Goal: Task Accomplishment & Management: Use online tool/utility

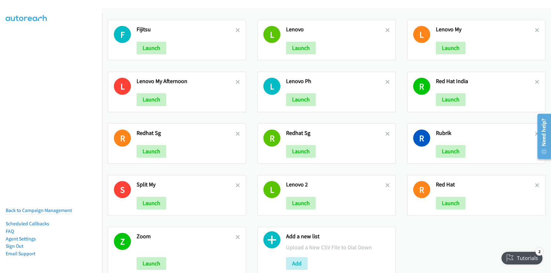
drag, startPoint x: 237, startPoint y: 82, endPoint x: 286, endPoint y: 56, distance: 55.3
click at [237, 82] on icon at bounding box center [238, 82] width 4 height 4
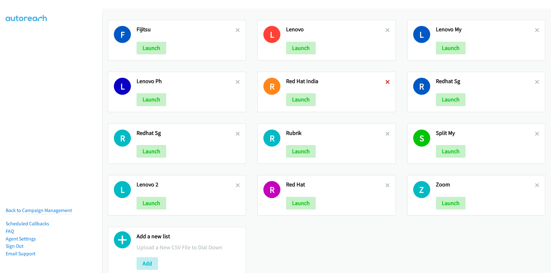
click at [386, 83] on icon at bounding box center [388, 82] width 4 height 4
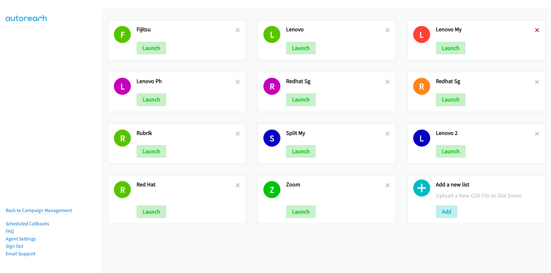
click at [535, 30] on icon at bounding box center [537, 30] width 4 height 4
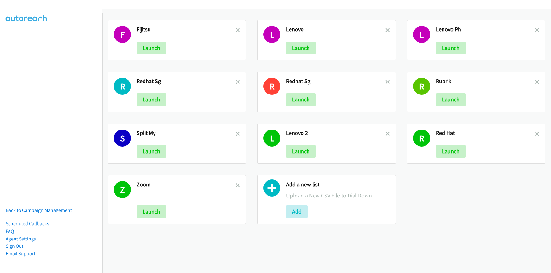
click at [535, 82] on icon at bounding box center [537, 82] width 4 height 4
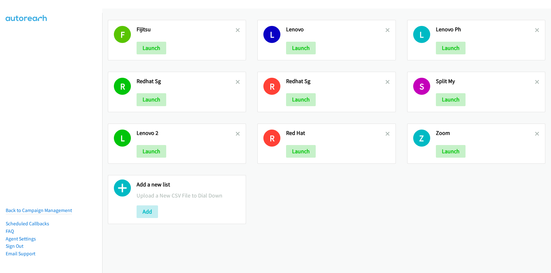
click at [535, 135] on icon at bounding box center [537, 134] width 4 height 4
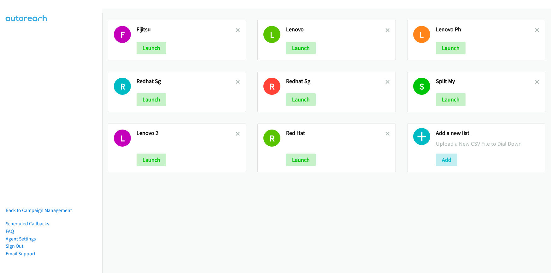
drag, startPoint x: 533, startPoint y: 31, endPoint x: 478, endPoint y: 58, distance: 61.8
click at [535, 30] on icon at bounding box center [537, 30] width 4 height 4
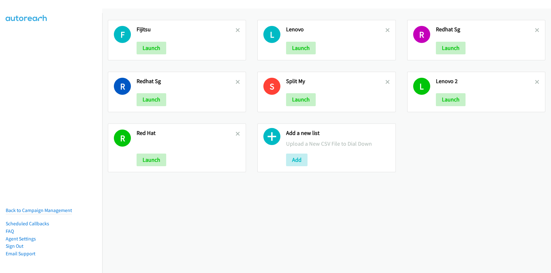
click at [387, 83] on div "S Split My Launch" at bounding box center [326, 92] width 138 height 40
click at [386, 32] on icon at bounding box center [388, 30] width 4 height 4
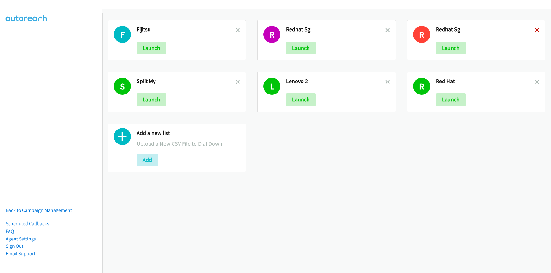
click at [535, 30] on icon at bounding box center [537, 30] width 4 height 4
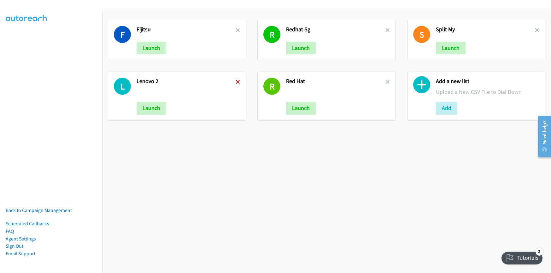
click at [236, 82] on icon at bounding box center [238, 82] width 4 height 4
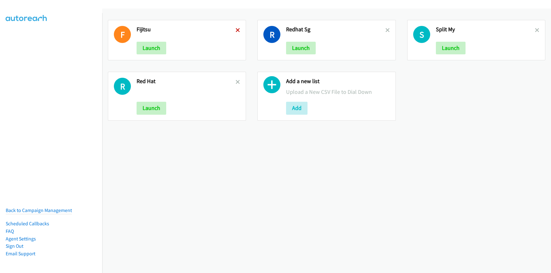
click at [238, 30] on icon at bounding box center [238, 30] width 4 height 4
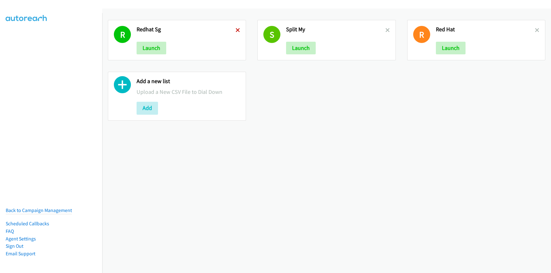
click at [236, 31] on icon at bounding box center [238, 30] width 4 height 4
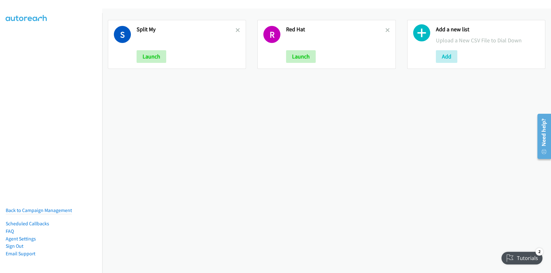
drag, startPoint x: 384, startPoint y: 29, endPoint x: 351, endPoint y: 32, distance: 33.2
click at [386, 29] on icon at bounding box center [388, 30] width 4 height 4
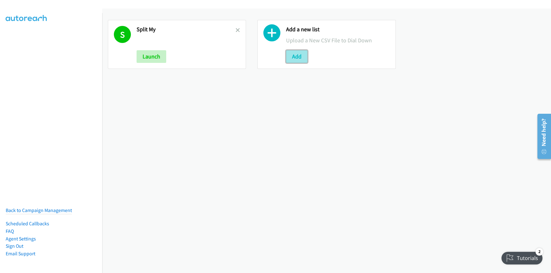
click at [296, 56] on button "Add" at bounding box center [296, 56] width 21 height 13
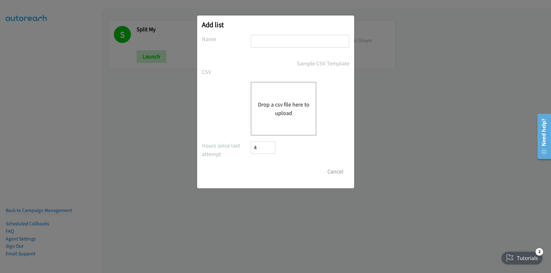
click at [283, 45] on input "text" at bounding box center [300, 41] width 98 height 13
type input "Smartheet"
click at [280, 101] on button "Drop a csv file here to upload" at bounding box center [284, 108] width 52 height 17
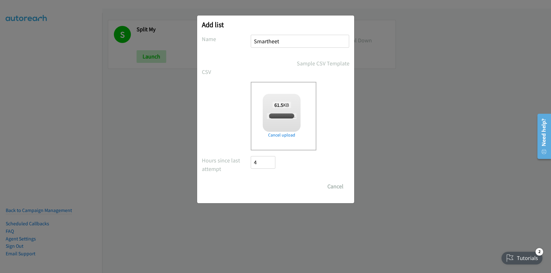
checkbox input "true"
click at [276, 187] on input "Save List" at bounding box center [267, 186] width 33 height 13
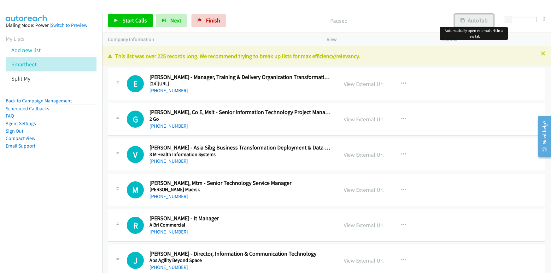
click at [474, 21] on button "AutoTab" at bounding box center [474, 20] width 39 height 13
click at [357, 84] on link "View External Url" at bounding box center [364, 83] width 40 height 7
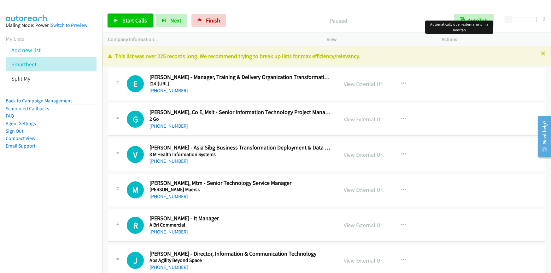
click at [132, 22] on span "Start Calls" at bounding box center [134, 20] width 25 height 7
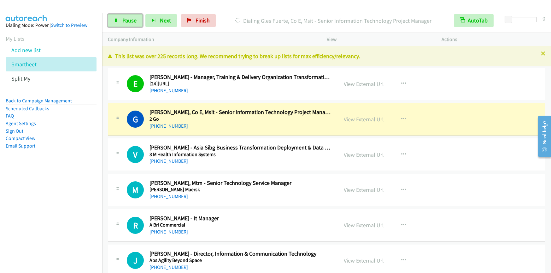
drag, startPoint x: 131, startPoint y: 25, endPoint x: 134, endPoint y: 27, distance: 4.3
click at [131, 25] on link "Pause" at bounding box center [125, 20] width 35 height 13
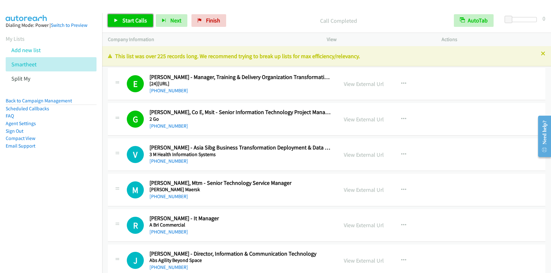
click at [123, 19] on span "Start Calls" at bounding box center [134, 20] width 25 height 7
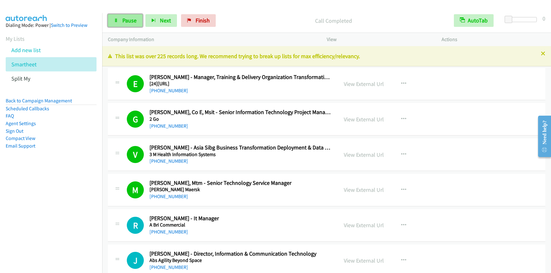
click at [133, 20] on span "Pause" at bounding box center [129, 20] width 14 height 7
click at [133, 21] on span "Start Calls" at bounding box center [134, 20] width 25 height 7
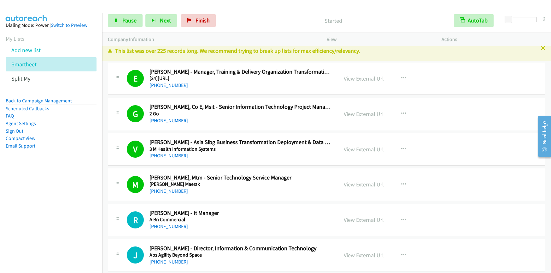
scroll to position [15, 0]
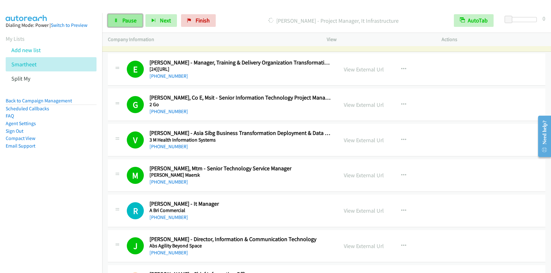
click at [130, 21] on span "Pause" at bounding box center [129, 20] width 14 height 7
click at [132, 21] on span "Start Calls" at bounding box center [134, 20] width 25 height 7
click at [126, 21] on span "Pause" at bounding box center [129, 20] width 14 height 7
click at [124, 21] on span "Start Calls" at bounding box center [134, 20] width 25 height 7
click at [129, 18] on span "Pause" at bounding box center [129, 20] width 14 height 7
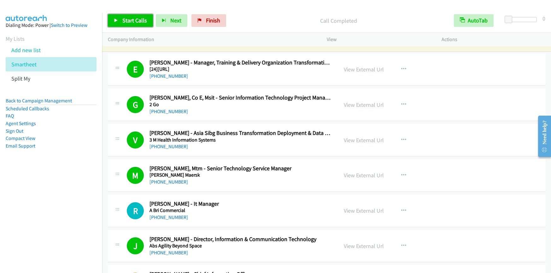
click at [127, 23] on span "Start Calls" at bounding box center [134, 20] width 25 height 7
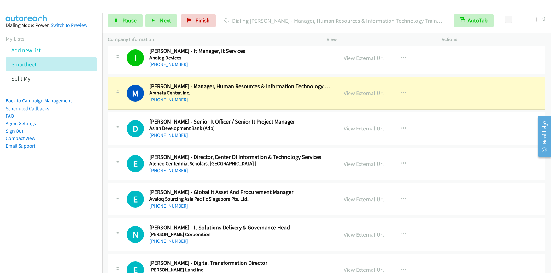
scroll to position [540, 0]
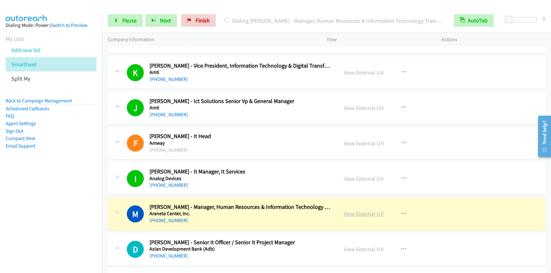
click at [364, 215] on link "View External Url" at bounding box center [364, 213] width 40 height 7
click at [0, 0] on div "Start Calls Pause Next Finish Dialing Michael Clemor - Manager, Human Resources…" at bounding box center [275, 0] width 551 height 0
click at [364, 180] on link "View External Url" at bounding box center [364, 178] width 40 height 7
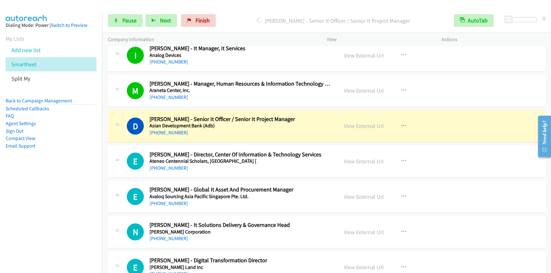
scroll to position [672, 0]
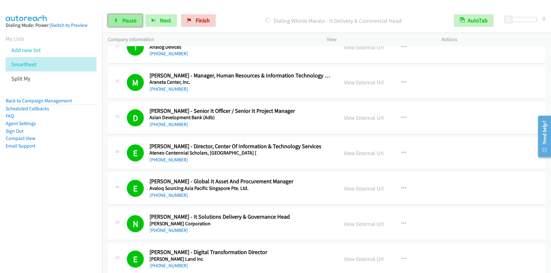
click at [127, 22] on span "Pause" at bounding box center [129, 20] width 14 height 7
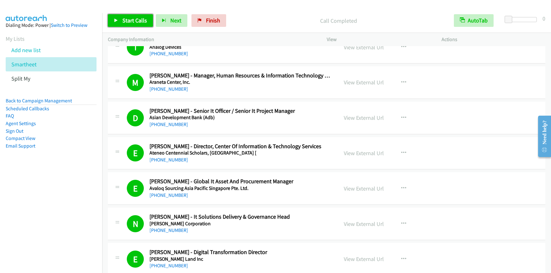
click at [130, 19] on span "Start Calls" at bounding box center [134, 20] width 25 height 7
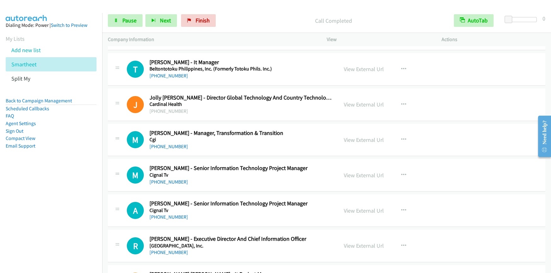
scroll to position [1249, 0]
click at [130, 25] on link "Pause" at bounding box center [125, 20] width 35 height 13
click at [130, 25] on link "Start Calls" at bounding box center [130, 20] width 45 height 13
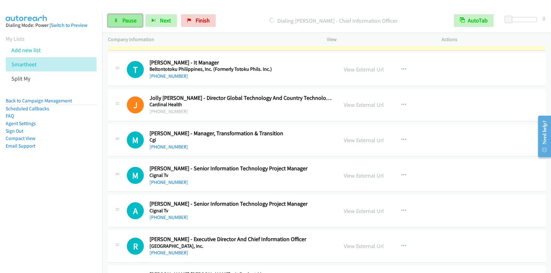
click at [133, 23] on span "Pause" at bounding box center [129, 20] width 14 height 7
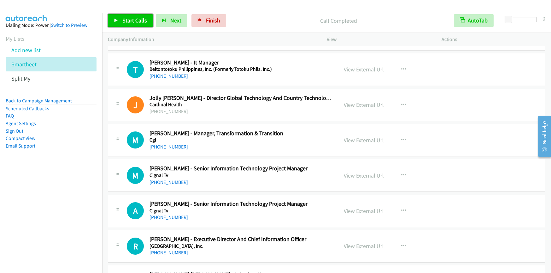
click at [137, 21] on span "Start Calls" at bounding box center [134, 20] width 25 height 7
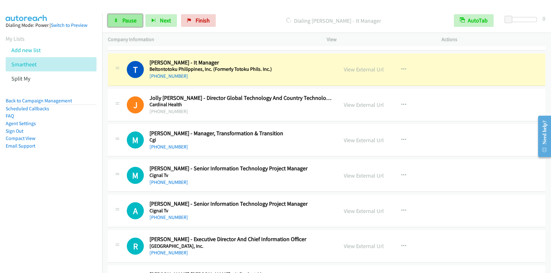
click at [124, 25] on link "Pause" at bounding box center [125, 20] width 35 height 13
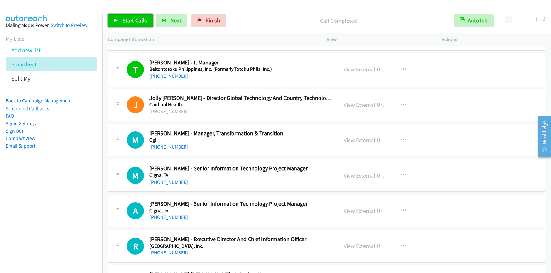
click at [126, 21] on span "Start Calls" at bounding box center [134, 20] width 25 height 7
click at [127, 21] on span "Start Calls" at bounding box center [134, 20] width 25 height 7
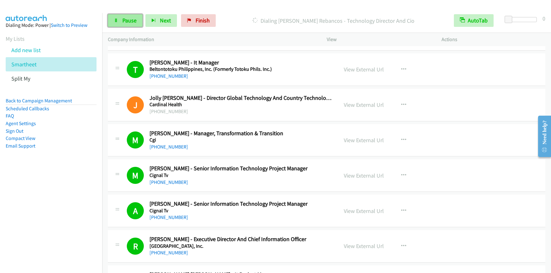
click at [122, 25] on link "Pause" at bounding box center [125, 20] width 35 height 13
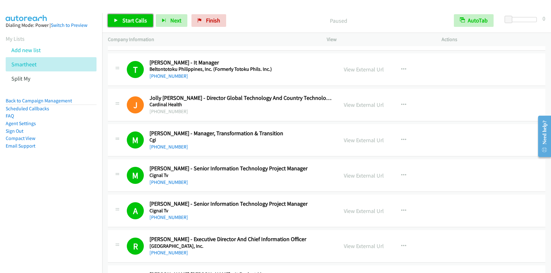
click at [122, 25] on link "Start Calls" at bounding box center [130, 20] width 45 height 13
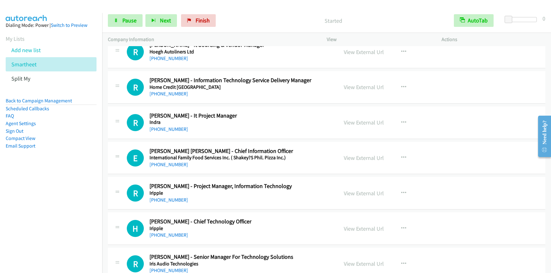
scroll to position [2535, 0]
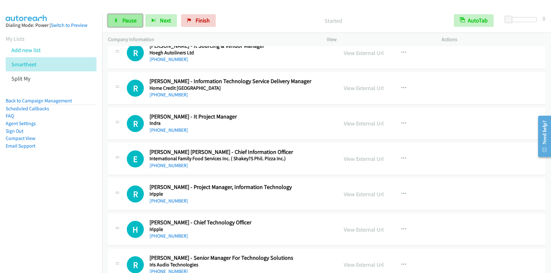
click at [135, 22] on span "Pause" at bounding box center [129, 20] width 14 height 7
click at [135, 22] on span "Start Calls" at bounding box center [134, 20] width 25 height 7
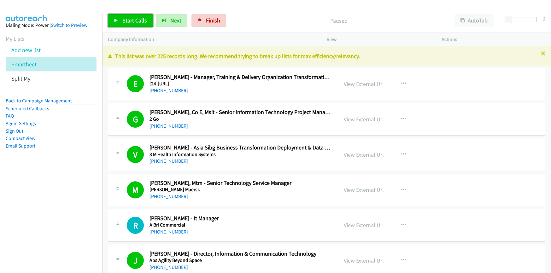
click at [141, 19] on span "Start Calls" at bounding box center [134, 20] width 25 height 7
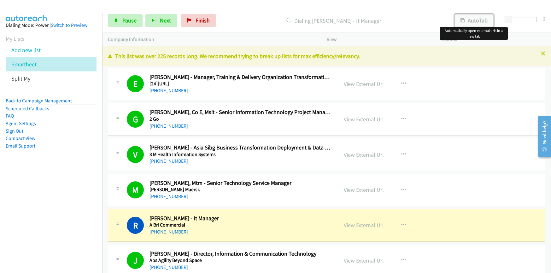
click at [478, 21] on button "AutoTab" at bounding box center [474, 20] width 39 height 13
click at [364, 224] on link "View External Url" at bounding box center [364, 224] width 40 height 7
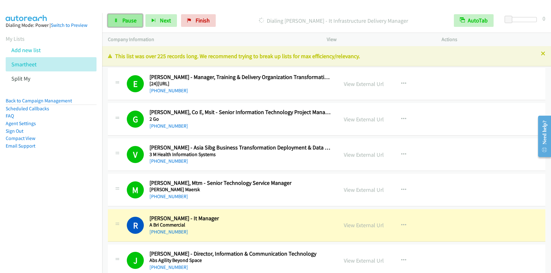
click at [127, 23] on span "Pause" at bounding box center [129, 20] width 14 height 7
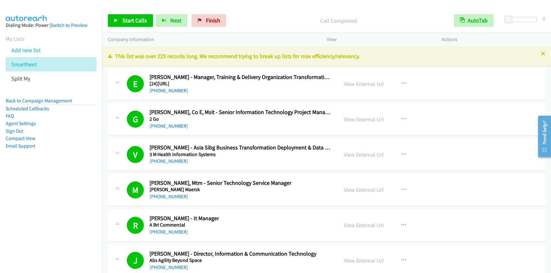
drag, startPoint x: 123, startPoint y: 28, endPoint x: 133, endPoint y: 18, distance: 14.5
click at [123, 28] on div "Start Calls Pause Next Finish Call Completed AutoTab AutoTab 0" at bounding box center [326, 21] width 449 height 24
click at [133, 18] on span "Start Calls" at bounding box center [134, 20] width 25 height 7
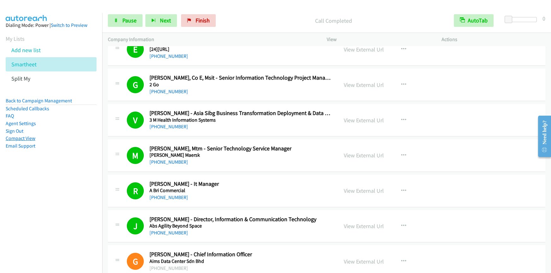
scroll to position [73, 0]
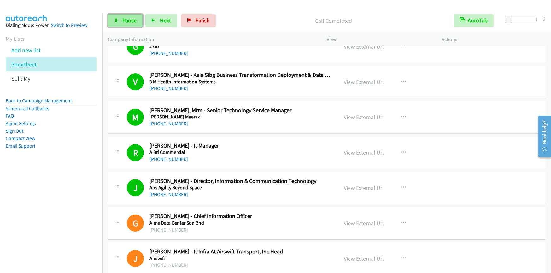
click at [136, 19] on span "Pause" at bounding box center [129, 20] width 14 height 7
click at [136, 19] on span "Start Calls" at bounding box center [134, 20] width 25 height 7
click at [122, 25] on link "Pause" at bounding box center [125, 20] width 35 height 13
click at [143, 18] on span "Start Calls" at bounding box center [134, 20] width 25 height 7
click at [130, 24] on link "Pause" at bounding box center [125, 20] width 35 height 13
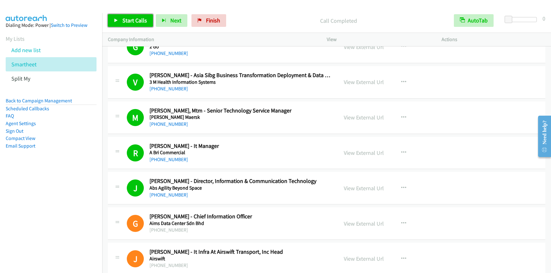
click at [138, 21] on span "Start Calls" at bounding box center [134, 20] width 25 height 7
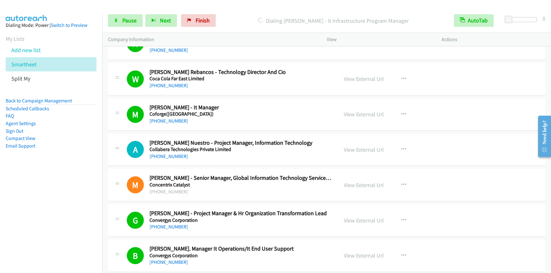
scroll to position [1598, 0]
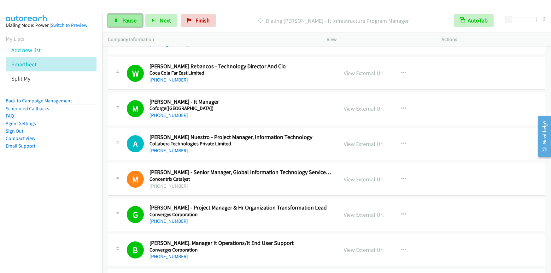
click at [131, 20] on span "Pause" at bounding box center [129, 20] width 14 height 7
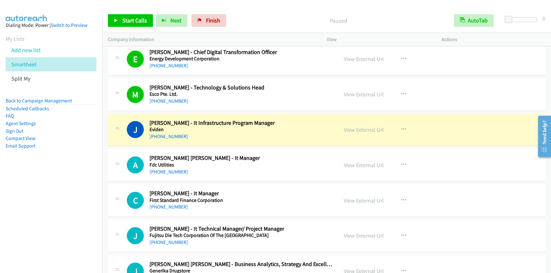
scroll to position [1993, 0]
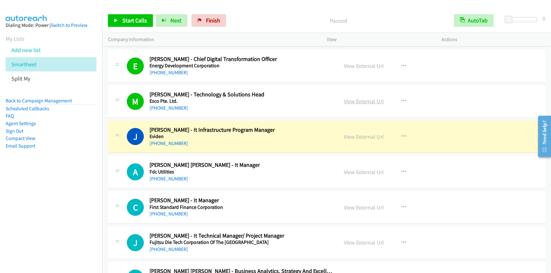
click at [366, 102] on link "View External Url" at bounding box center [364, 100] width 40 height 7
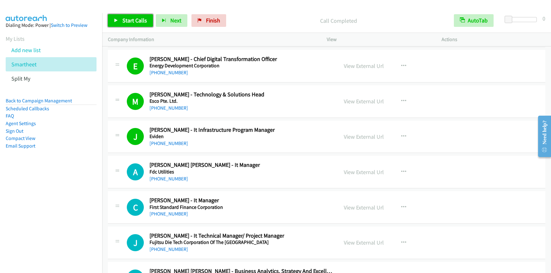
click at [124, 22] on span "Start Calls" at bounding box center [134, 20] width 25 height 7
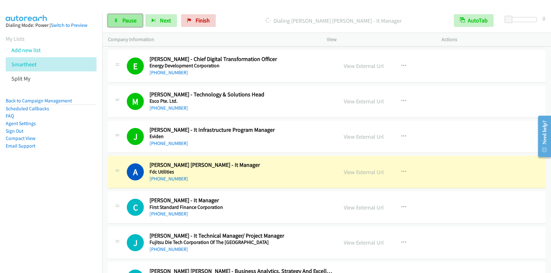
click at [130, 20] on span "Pause" at bounding box center [129, 20] width 14 height 7
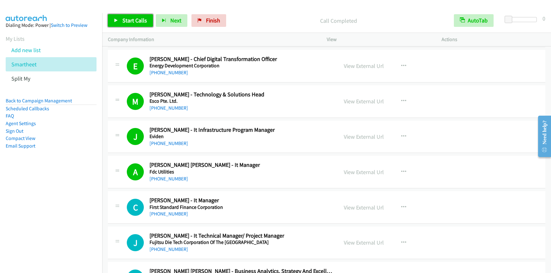
click at [130, 19] on span "Start Calls" at bounding box center [134, 20] width 25 height 7
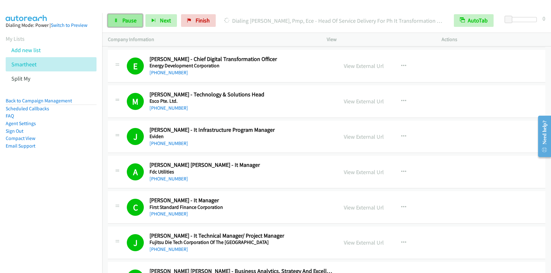
click at [132, 17] on span "Pause" at bounding box center [129, 20] width 14 height 7
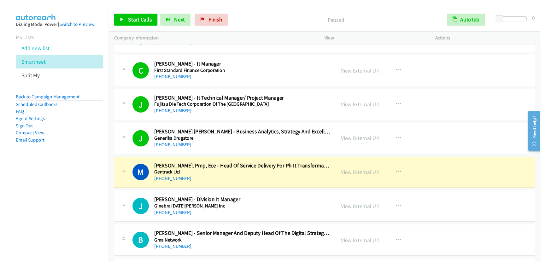
scroll to position [2115, 0]
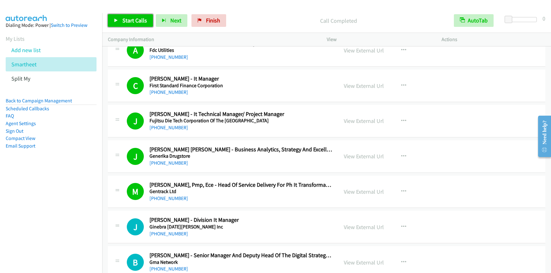
click at [136, 26] on link "Start Calls" at bounding box center [130, 20] width 45 height 13
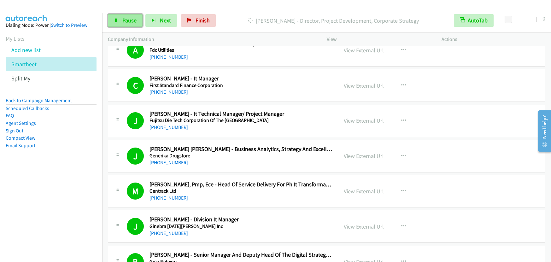
click at [131, 24] on span "Pause" at bounding box center [129, 20] width 14 height 7
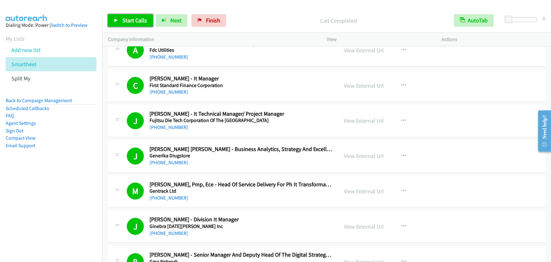
click at [127, 18] on span "Start Calls" at bounding box center [134, 20] width 25 height 7
click at [125, 20] on span "Pause" at bounding box center [129, 20] width 14 height 7
click at [138, 24] on span "Start Calls" at bounding box center [134, 20] width 25 height 7
click at [136, 20] on link "Pause" at bounding box center [125, 20] width 35 height 13
click at [126, 19] on span "Start Calls" at bounding box center [134, 20] width 25 height 7
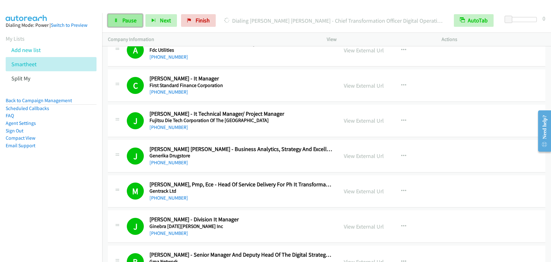
click at [126, 24] on link "Pause" at bounding box center [125, 20] width 35 height 13
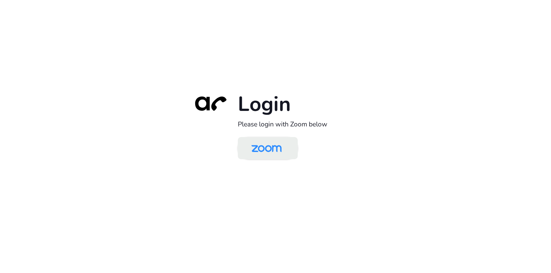
click at [280, 147] on img at bounding box center [267, 148] width 44 height 21
